Goal: Check status

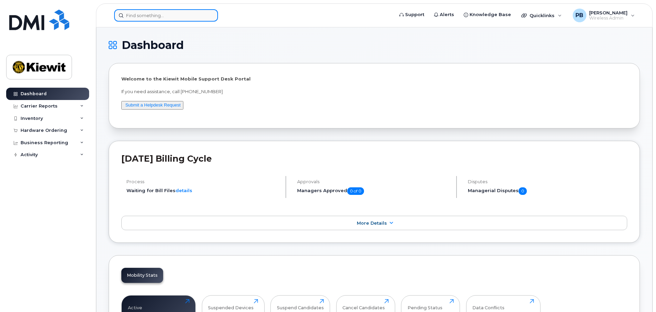
click at [188, 19] on input at bounding box center [166, 15] width 104 height 12
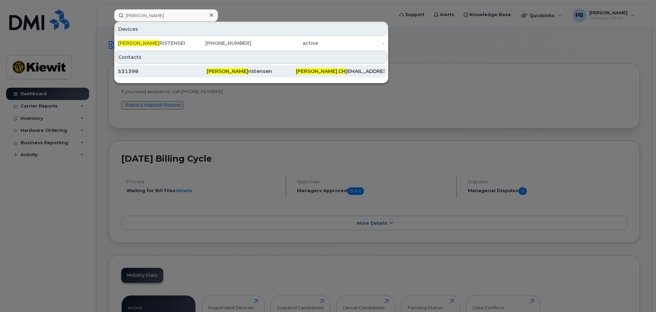
click at [198, 74] on div "531398" at bounding box center [162, 71] width 89 height 7
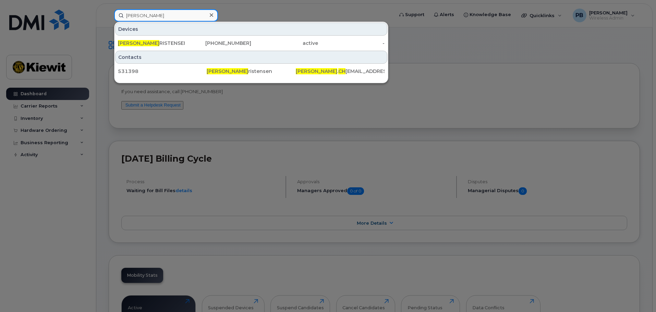
click at [159, 19] on input "[PERSON_NAME]" at bounding box center [166, 15] width 104 height 12
click at [157, 17] on input "[PERSON_NAME]" at bounding box center [166, 15] width 104 height 12
paste input "300715"
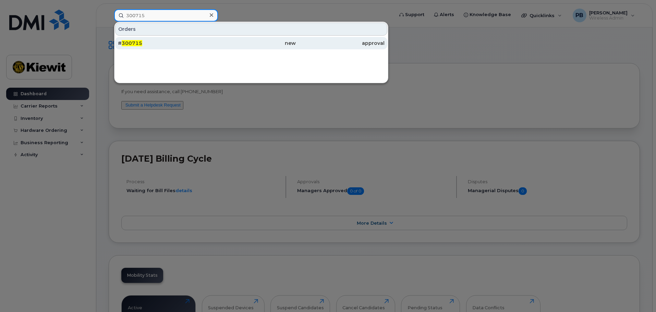
type input "300715"
click at [189, 39] on div "# 300715" at bounding box center [162, 43] width 89 height 12
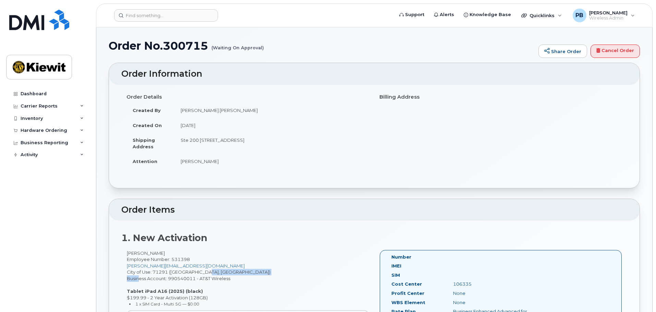
drag, startPoint x: 201, startPoint y: 275, endPoint x: 135, endPoint y: 278, distance: 65.6
click at [135, 278] on div "[PERSON_NAME] Employee Number: 531398 [PERSON_NAME][EMAIL_ADDRESS][DOMAIN_NAME]…" at bounding box center [247, 297] width 253 height 94
click at [213, 240] on h2 "1. New Activation" at bounding box center [374, 238] width 506 height 10
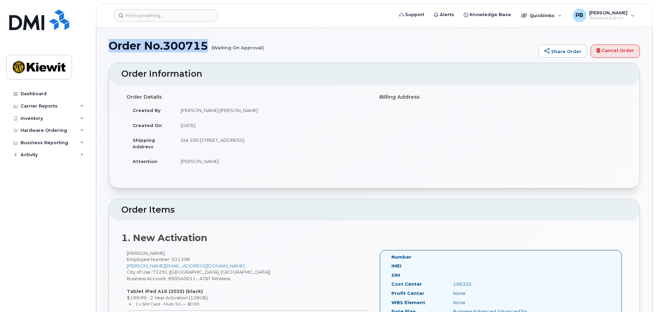
drag, startPoint x: 202, startPoint y: 46, endPoint x: 111, endPoint y: 44, distance: 90.6
click at [111, 44] on h1 "Order No.300715 (Waiting On Approval)" at bounding box center [322, 46] width 427 height 12
copy h1 "Order No.300715"
